Goal: Browse casually: Explore the website without a specific task or goal

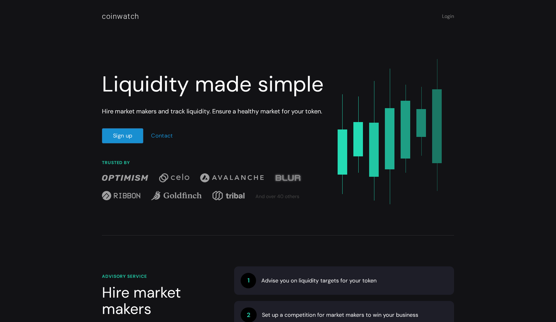
scroll to position [29, 0]
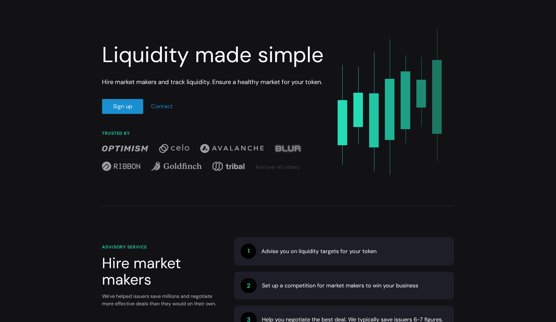
drag, startPoint x: 217, startPoint y: 60, endPoint x: 313, endPoint y: 89, distance: 100.9
click at [313, 89] on div "Liquidity made simple Hire market makers and track liquidity. Ensure a healthy …" at bounding box center [213, 84] width 223 height 182
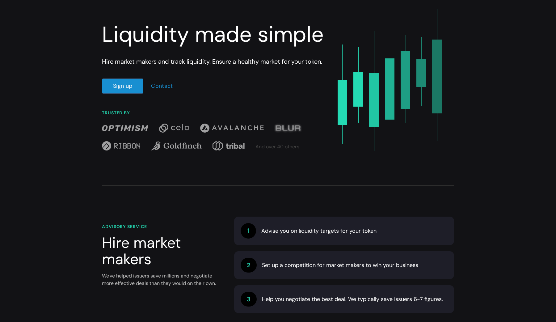
scroll to position [51, 0]
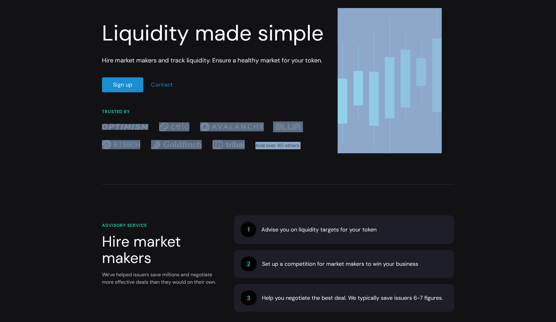
drag, startPoint x: 142, startPoint y: 123, endPoint x: 53, endPoint y: 198, distance: 117.0
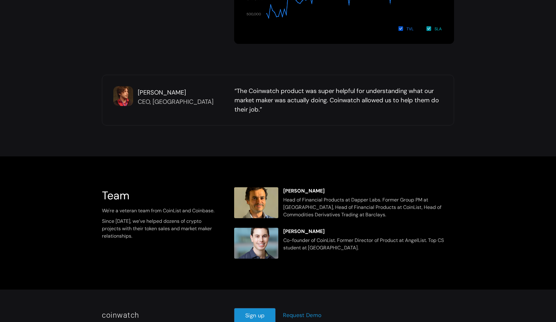
scroll to position [915, 0]
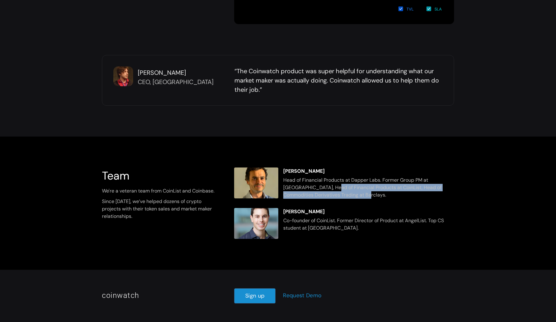
drag, startPoint x: 330, startPoint y: 184, endPoint x: 454, endPoint y: 194, distance: 124.2
click at [454, 194] on div "[PERSON_NAME] Head of Financial Products at Dapper Labs. Former Group PM at [GE…" at bounding box center [344, 182] width 220 height 31
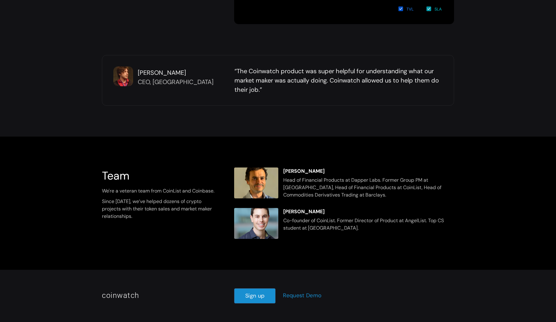
scroll to position [914, 0]
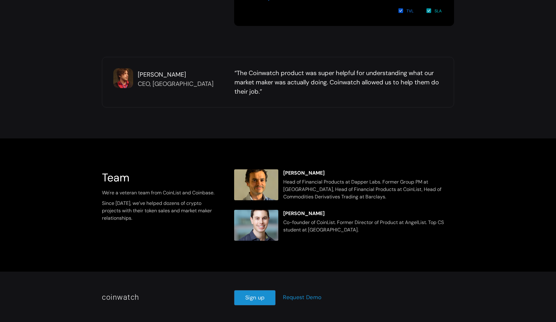
click at [261, 223] on div at bounding box center [256, 225] width 44 height 31
click at [299, 211] on div "[PERSON_NAME]" at bounding box center [366, 213] width 167 height 7
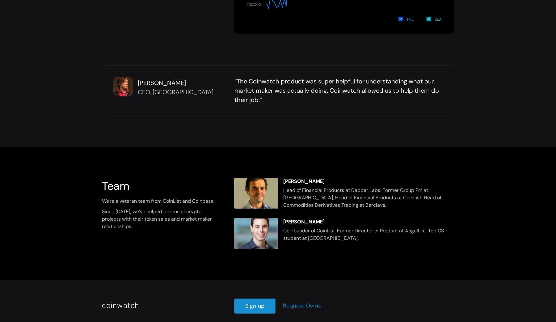
drag, startPoint x: 273, startPoint y: 78, endPoint x: 364, endPoint y: 103, distance: 93.7
click at [364, 103] on div "“The Coinwatch product was super helpful for understanding what our market make…" at bounding box center [338, 91] width 208 height 28
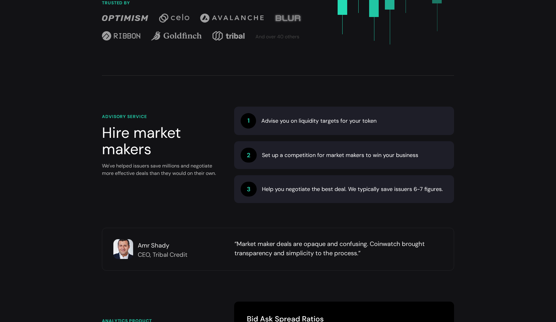
scroll to position [0, 0]
